Goal: Transaction & Acquisition: Subscribe to service/newsletter

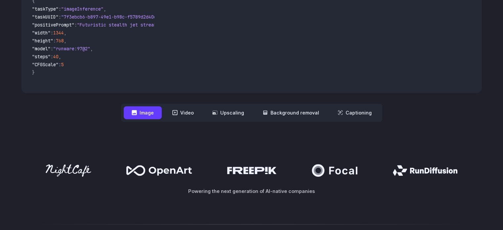
scroll to position [231, 0]
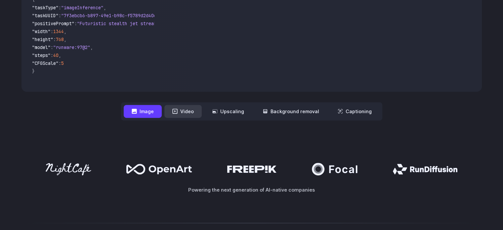
click at [185, 114] on button "Video" at bounding box center [182, 111] width 37 height 13
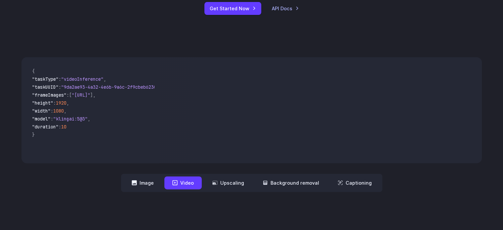
scroll to position [154, 0]
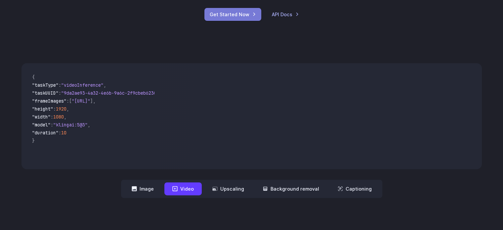
click at [228, 16] on link "Get Started Now" at bounding box center [232, 14] width 57 height 13
